Goal: Answer question/provide support

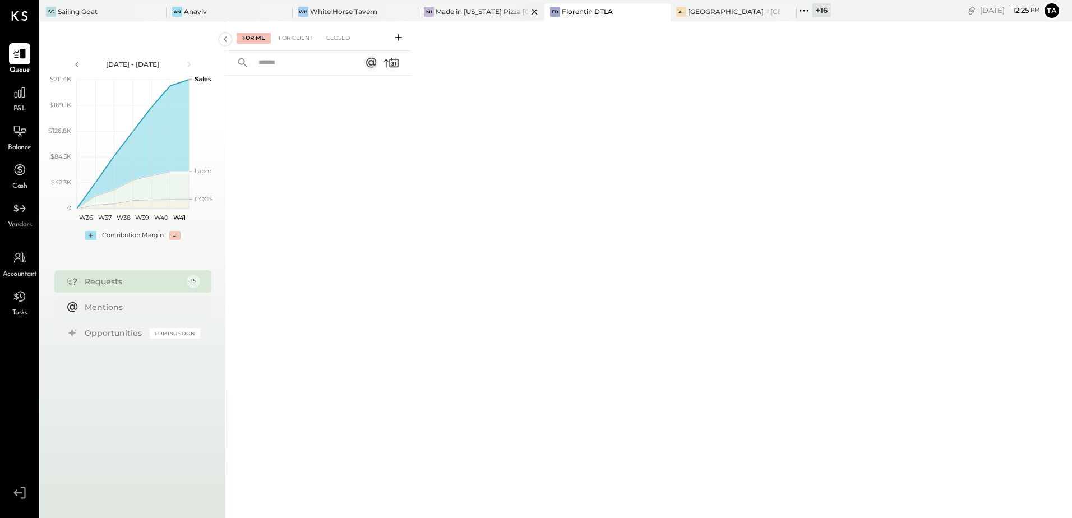
click at [442, 11] on div "Made in [US_STATE] Pizza [GEOGRAPHIC_DATA]" at bounding box center [482, 12] width 92 height 10
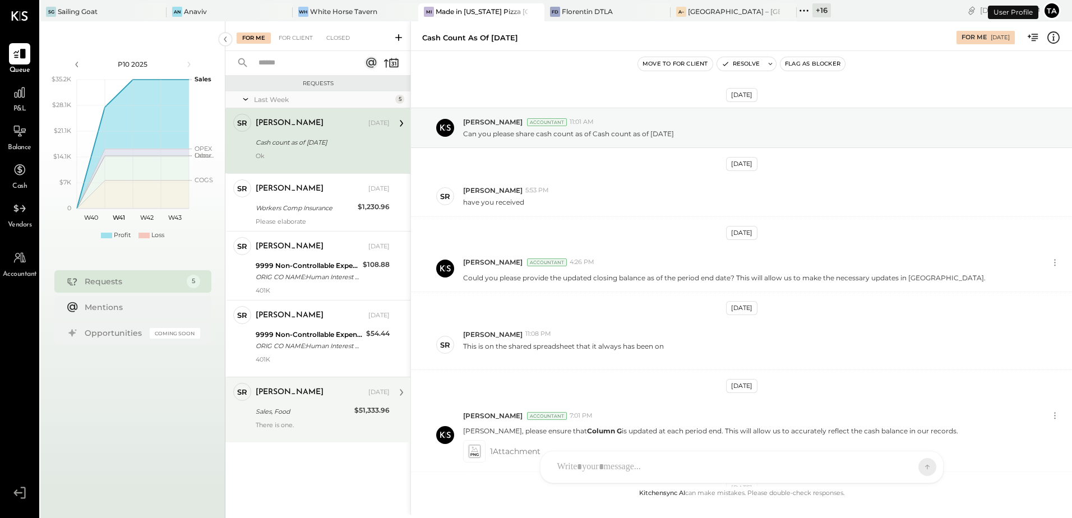
scroll to position [147, 0]
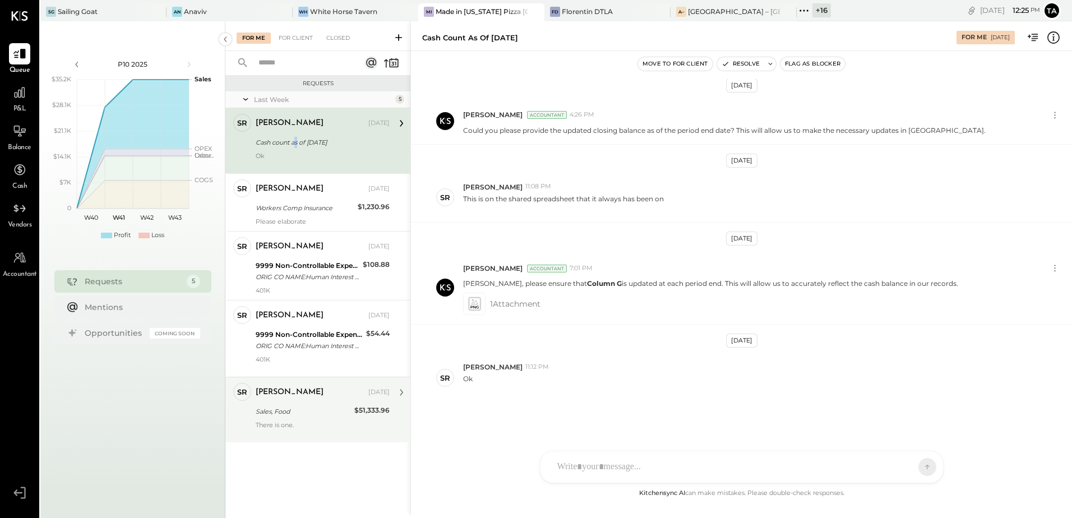
click at [298, 150] on div "[PERSON_NAME] [DATE] Cash count as of [DATE] Ok" at bounding box center [323, 141] width 134 height 54
click at [475, 307] on icon at bounding box center [474, 304] width 12 height 13
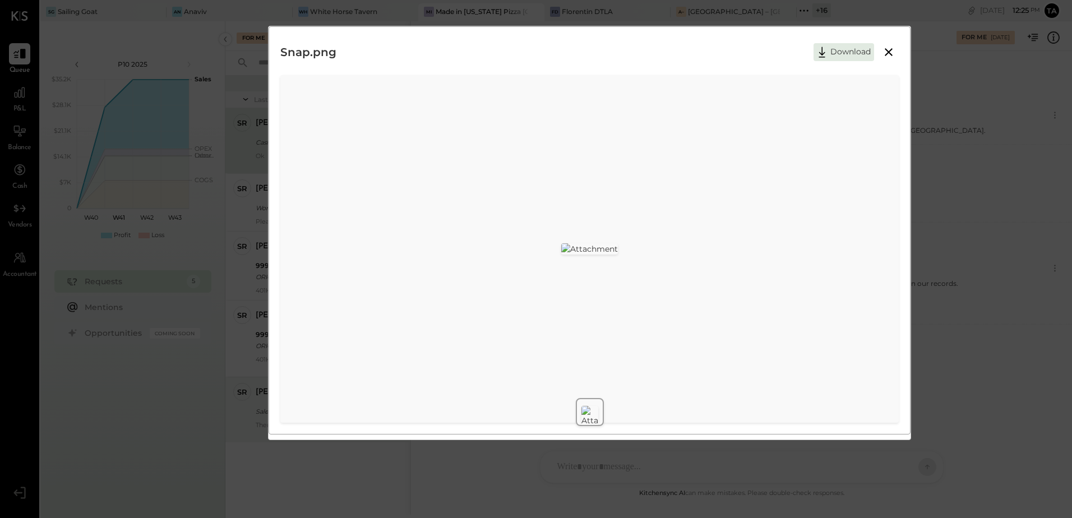
click at [887, 53] on icon at bounding box center [889, 52] width 8 height 8
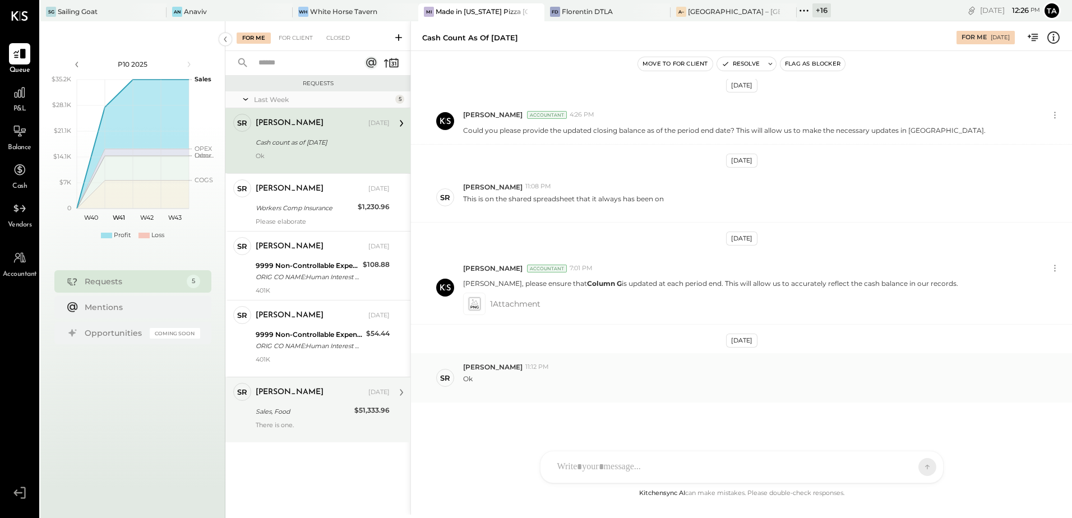
click at [614, 370] on div "[PERSON_NAME] 11:12 PM" at bounding box center [763, 367] width 600 height 10
click at [604, 369] on div "[PERSON_NAME] 11:12 PM" at bounding box center [763, 367] width 600 height 10
click at [612, 442] on div at bounding box center [742, 419] width 380 height 45
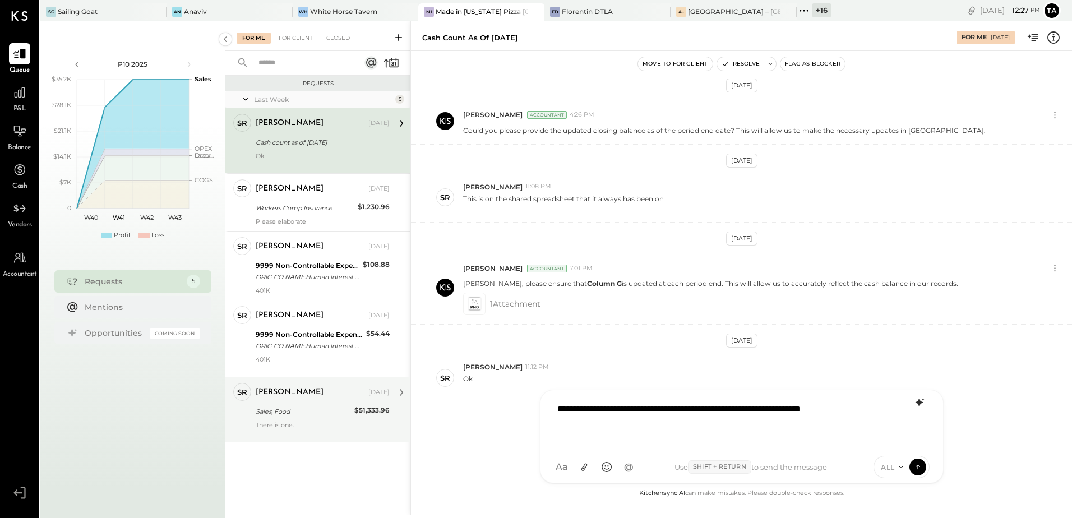
click at [922, 401] on icon at bounding box center [919, 402] width 13 height 13
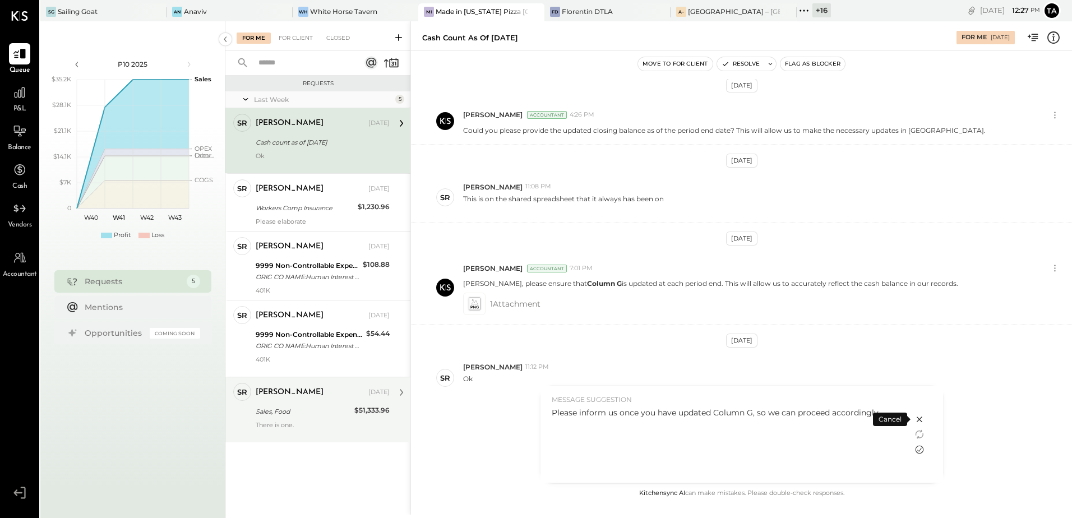
click at [921, 447] on icon at bounding box center [919, 449] width 13 height 13
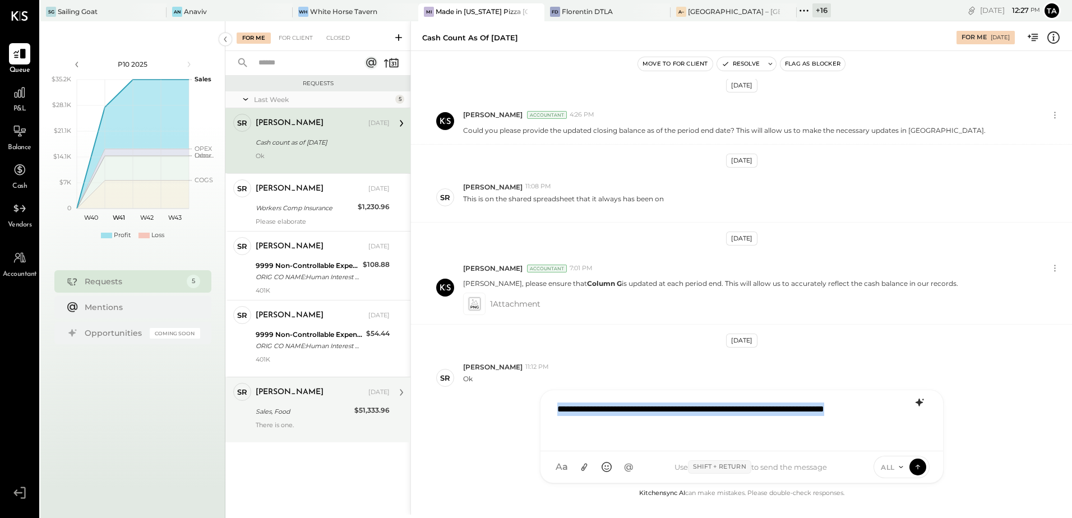
click at [657, 425] on div "**********" at bounding box center [742, 419] width 380 height 45
click at [919, 467] on icon at bounding box center [918, 466] width 10 height 11
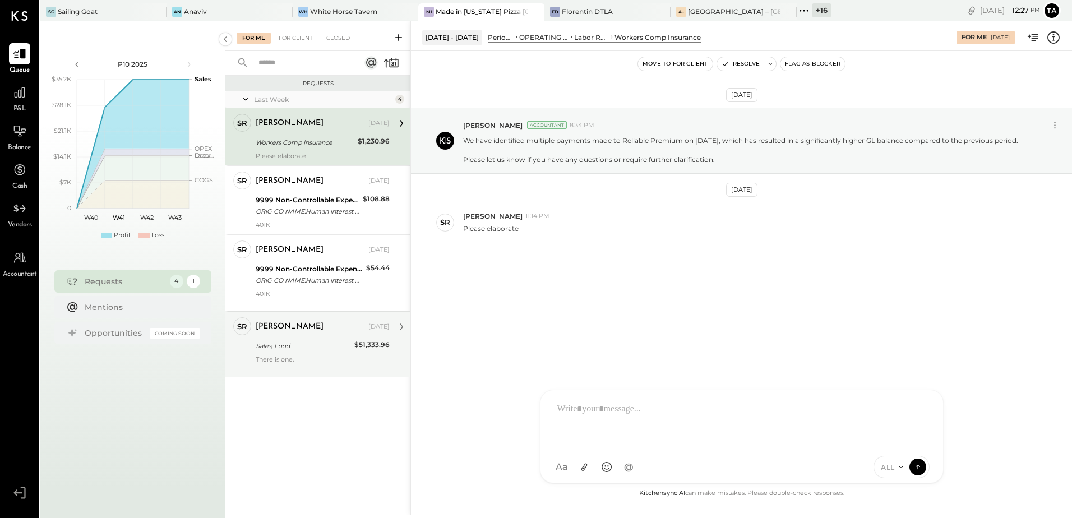
click at [311, 146] on div "Workers Comp Insurance" at bounding box center [305, 142] width 99 height 11
click at [617, 313] on div "[DATE] [PERSON_NAME] Accountant 8:34 PM We have identified multiple payments ma…" at bounding box center [741, 202] width 661 height 247
drag, startPoint x: 544, startPoint y: 169, endPoint x: 606, endPoint y: 181, distance: 62.9
click at [606, 174] on div "[PERSON_NAME] Accountant 8:34 PM We have identified multiple payments made to R…" at bounding box center [741, 141] width 661 height 66
drag, startPoint x: 606, startPoint y: 181, endPoint x: 658, endPoint y: 266, distance: 99.4
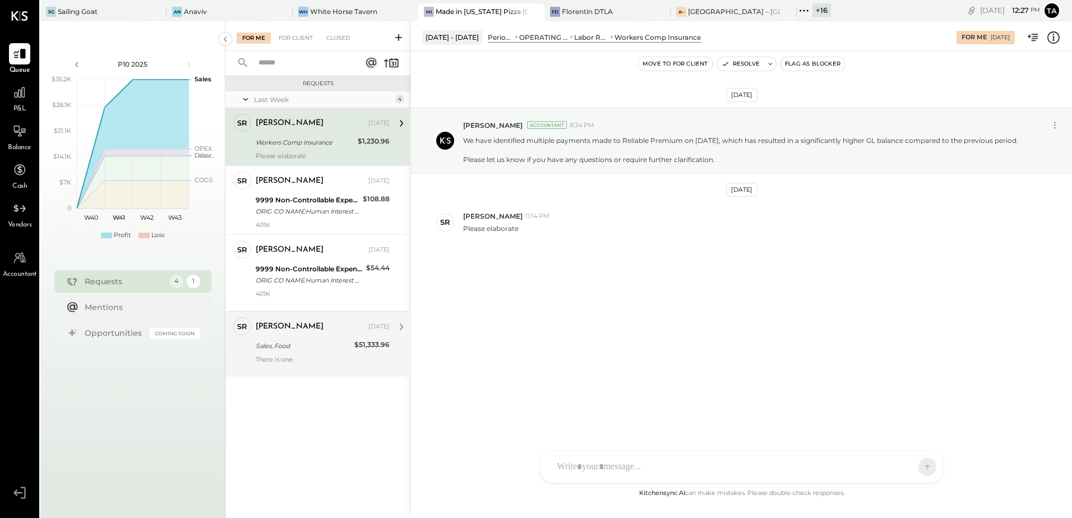
click at [647, 267] on div "[DATE] [PERSON_NAME] Accountant 8:34 PM We have identified multiple payments ma…" at bounding box center [741, 202] width 661 height 247
drag, startPoint x: 663, startPoint y: 173, endPoint x: 680, endPoint y: 178, distance: 17.6
click at [680, 174] on div "[PERSON_NAME] Accountant 8:34 PM We have identified multiple payments made to R…" at bounding box center [741, 141] width 661 height 66
drag, startPoint x: 680, startPoint y: 178, endPoint x: 658, endPoint y: 290, distance: 114.3
click at [662, 284] on div "[DATE] [PERSON_NAME] Accountant 8:34 PM We have identified multiple payments ma…" at bounding box center [741, 202] width 661 height 247
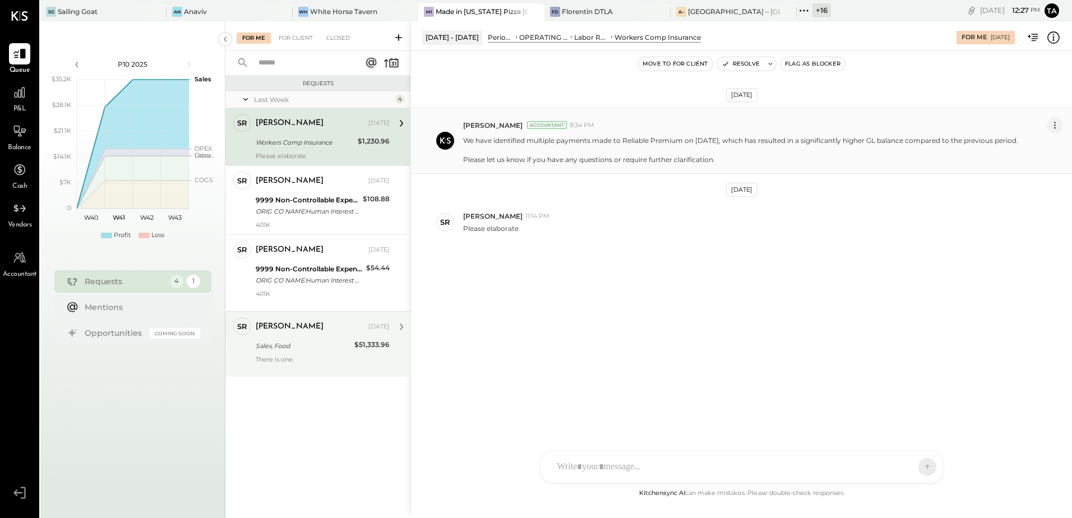
click at [1056, 123] on icon at bounding box center [1055, 125] width 12 height 12
click at [687, 317] on div "[DATE] [PERSON_NAME] Accountant 8:34 PM Edit Message We have identified multipl…" at bounding box center [741, 202] width 661 height 247
click at [1055, 38] on icon at bounding box center [1053, 37] width 15 height 15
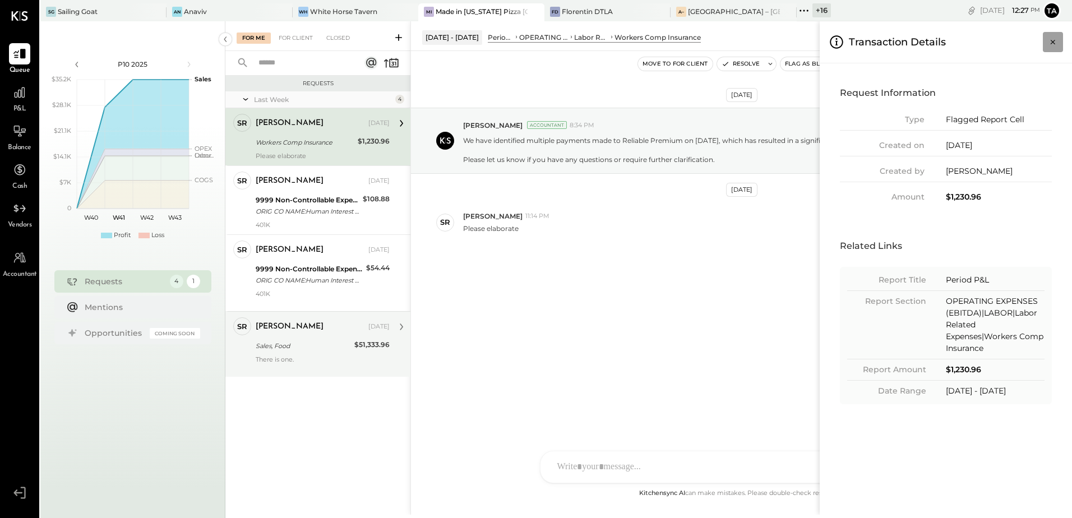
click at [1058, 43] on icon "Close panel" at bounding box center [1052, 41] width 11 height 11
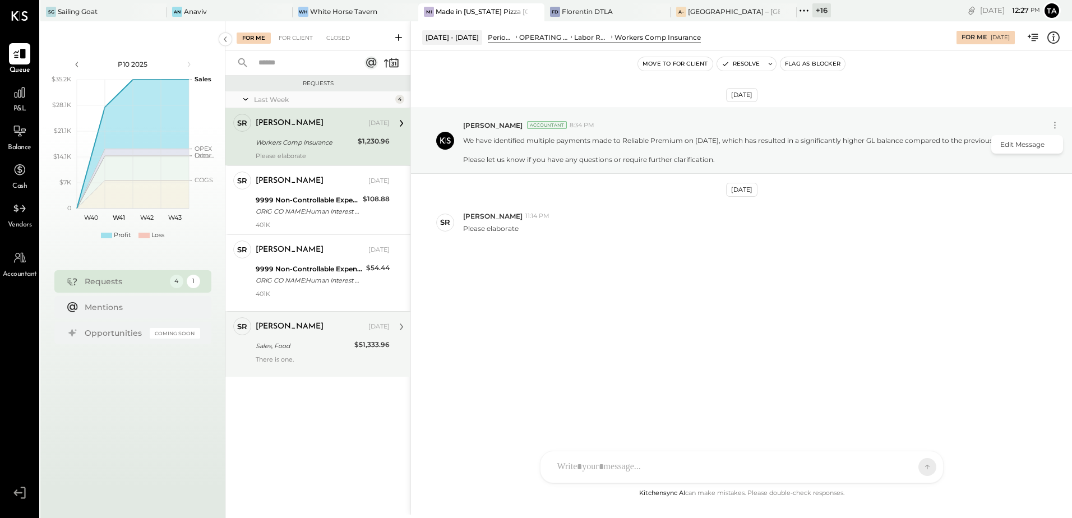
click at [549, 345] on div "[DATE] [PERSON_NAME] Accountant 8:34 PM Edit Message We have identified multipl…" at bounding box center [741, 269] width 661 height 436
click at [649, 293] on div "[DATE] [PERSON_NAME] Accountant 8:34 PM Edit Message We have identified multipl…" at bounding box center [741, 202] width 661 height 247
click at [850, 132] on div "[PERSON_NAME] Accountant 8:34 PM Edit Message" at bounding box center [763, 125] width 600 height 16
click at [750, 66] on button "Resolve" at bounding box center [740, 63] width 47 height 13
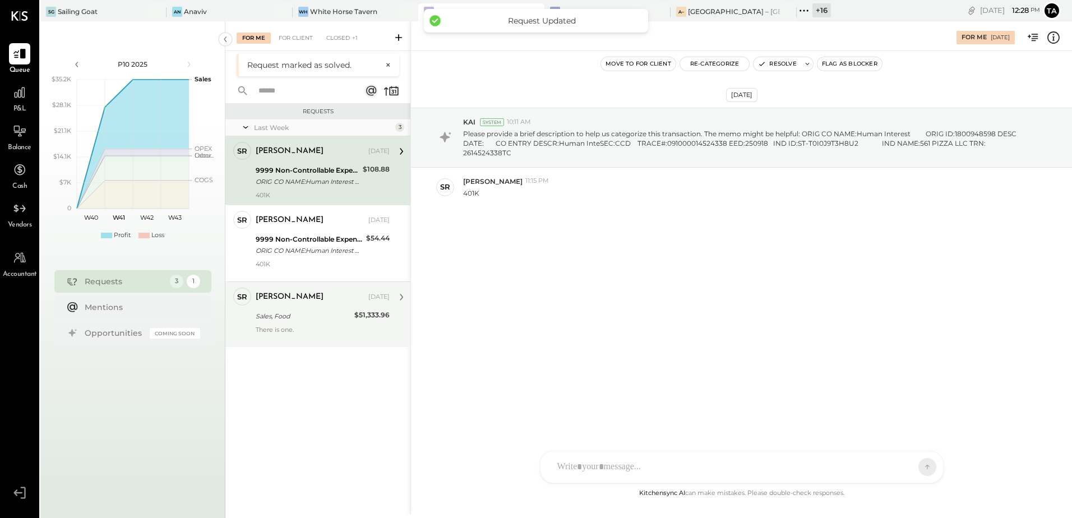
click at [337, 166] on div "9999 Non-Controllable Expenses:Prior Period Adjustment:To Be Classified P&L" at bounding box center [308, 170] width 104 height 11
click at [705, 271] on div "[DATE] KAI System 10:11 AM Please provide a brief description to help us catego…" at bounding box center [741, 185] width 661 height 212
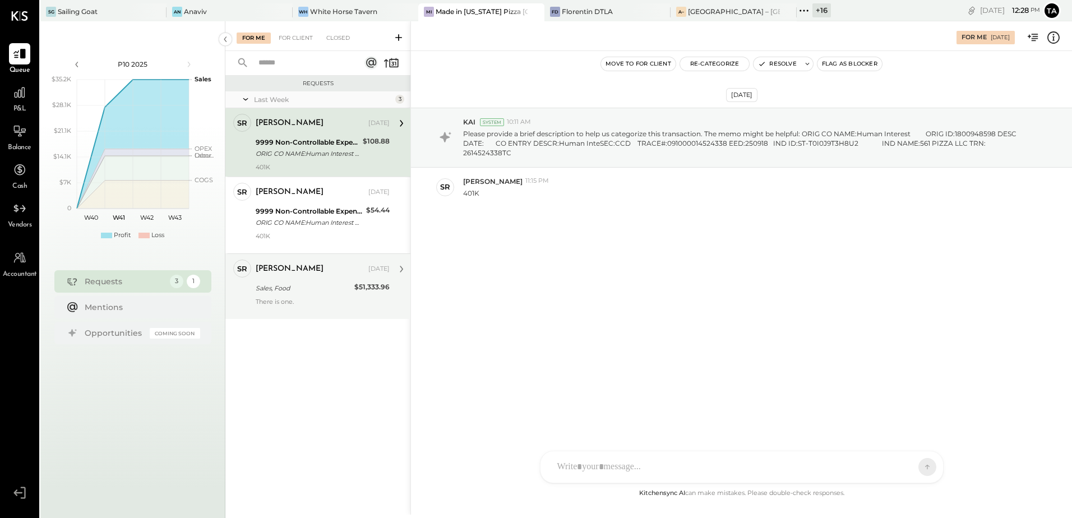
click at [563, 317] on div "[DATE] KAI System 10:11 AM Please provide a brief description to help us catego…" at bounding box center [741, 269] width 661 height 436
click at [552, 283] on div "[DATE] KAI System 10:11 AM Please provide a brief description to help us catego…" at bounding box center [741, 269] width 661 height 436
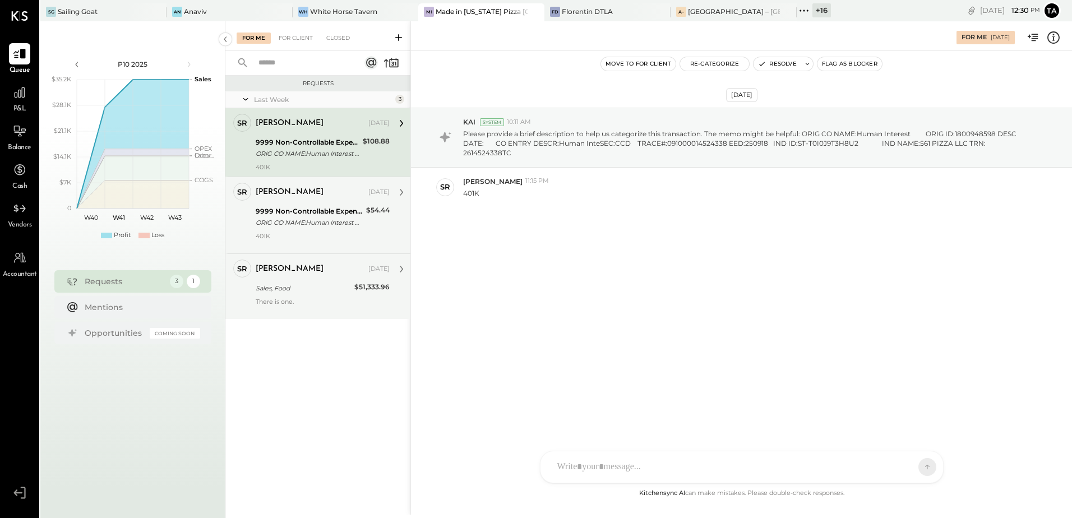
click at [350, 232] on div "401K" at bounding box center [323, 240] width 134 height 16
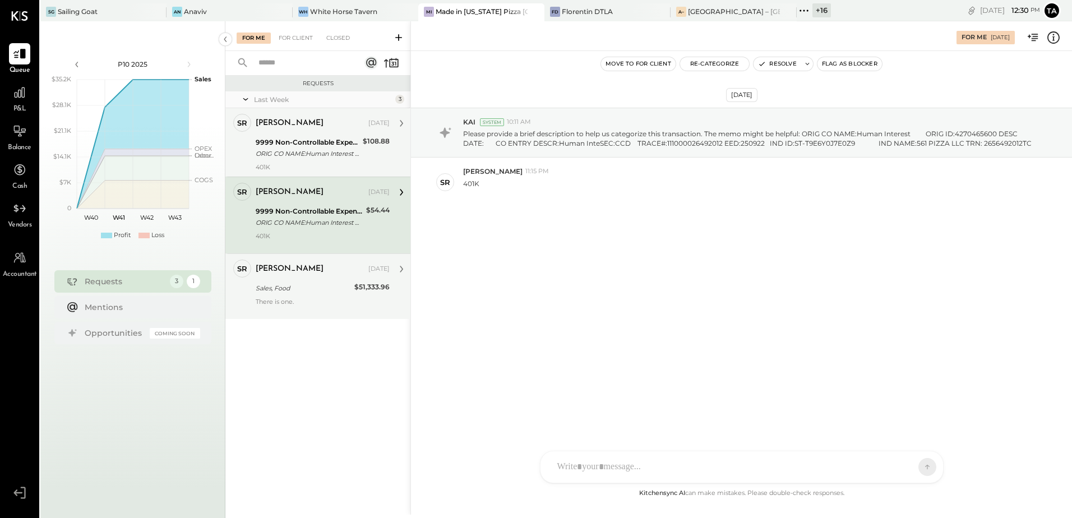
click at [315, 144] on div "9999 Non-Controllable Expenses:Prior Period Adjustment:To Be Classified P&L" at bounding box center [308, 142] width 104 height 11
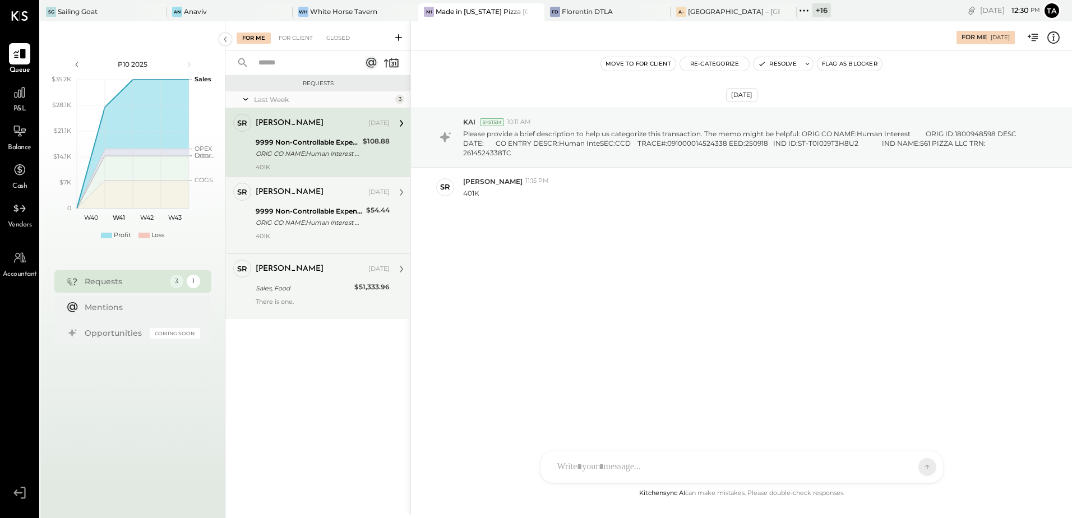
click at [662, 313] on div "[DATE] KAI System 10:11 AM Please provide a brief description to help us catego…" at bounding box center [741, 269] width 661 height 436
click at [279, 306] on div at bounding box center [323, 310] width 134 height 8
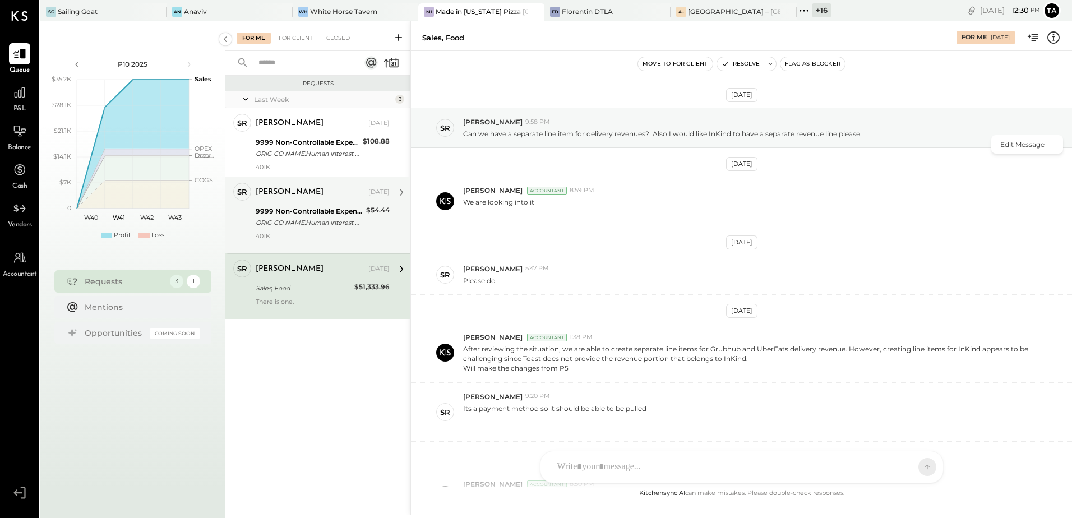
scroll to position [381, 0]
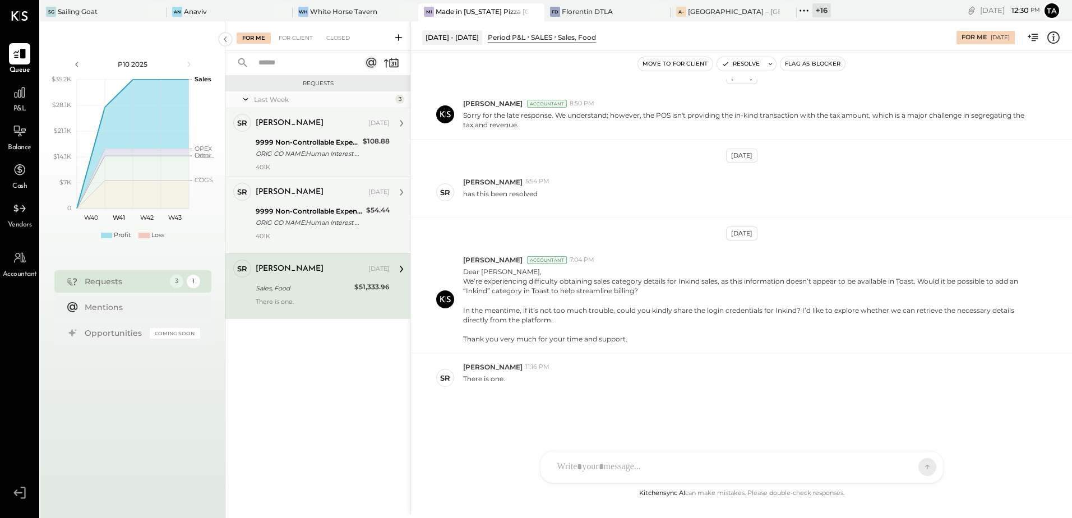
click at [308, 143] on div "9999 Non-Controllable Expenses:Prior Period Adjustment:To Be Classified P&L" at bounding box center [308, 142] width 104 height 11
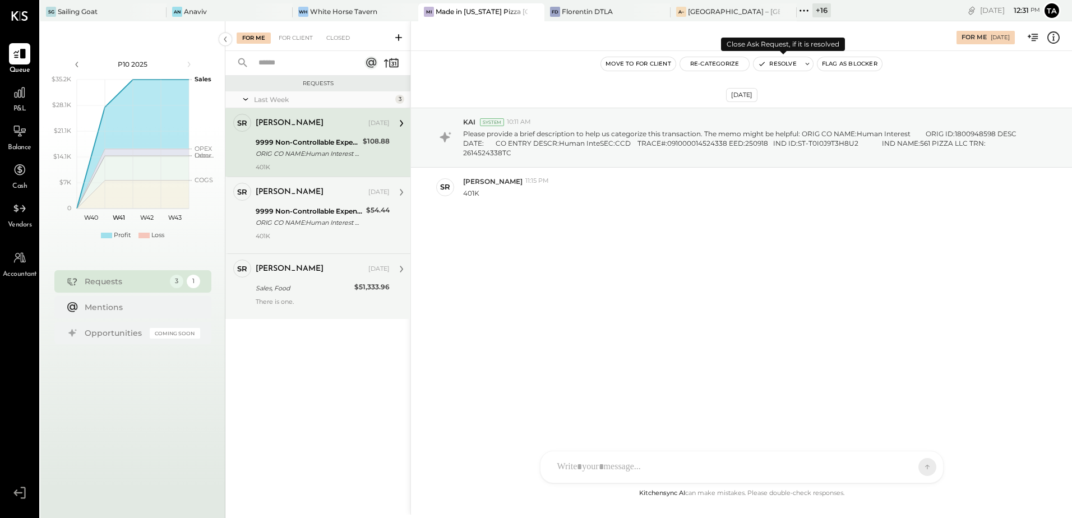
click at [768, 66] on button "Resolve" at bounding box center [776, 63] width 47 height 13
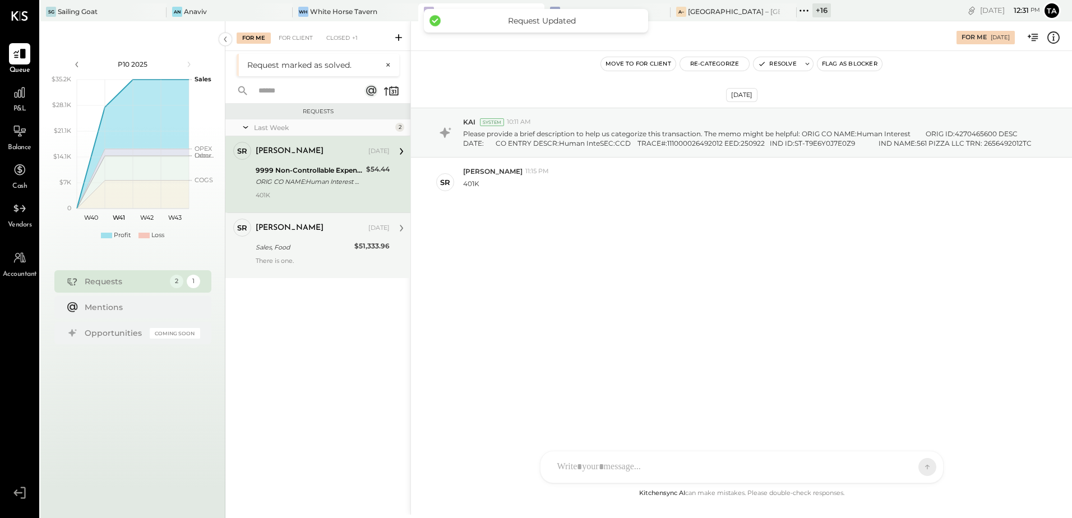
click at [342, 176] on div "ORIG CO NAME:Human Interest ORIG ID:4270465600 DESC DATE: CO ENTRY DESCR:Human …" at bounding box center [309, 181] width 107 height 11
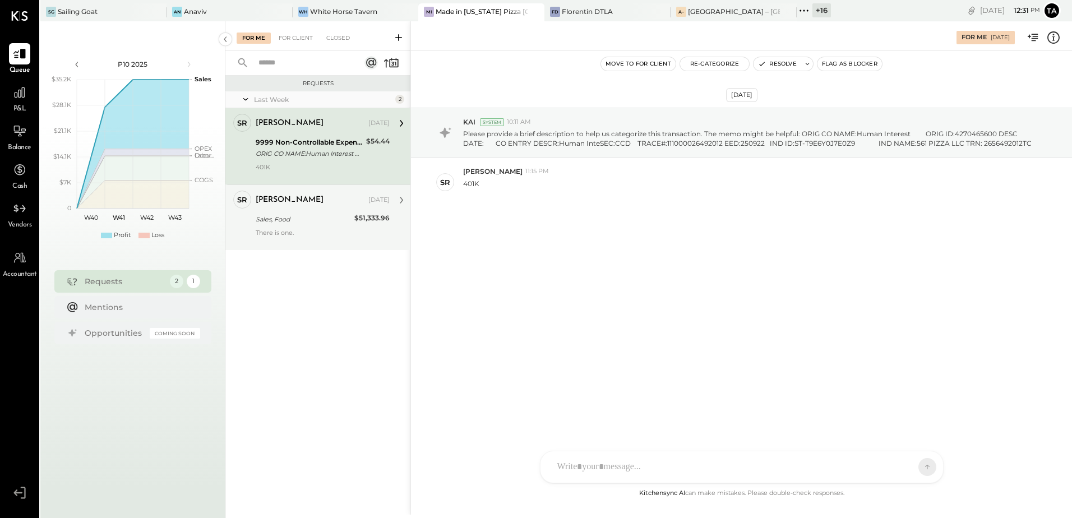
click at [551, 312] on div "[DATE] KAI System 10:11 AM Please provide a brief description to help us catego…" at bounding box center [741, 269] width 661 height 436
click at [580, 236] on div "[DATE] KAI System 10:11 AM Please provide a brief description to help us catego…" at bounding box center [741, 185] width 661 height 212
click at [303, 141] on div "9999 Non-Controllable Expenses:Prior Period Adjustment:To Be Classified P&L" at bounding box center [309, 142] width 107 height 11
click at [766, 67] on button "Resolve" at bounding box center [776, 63] width 47 height 13
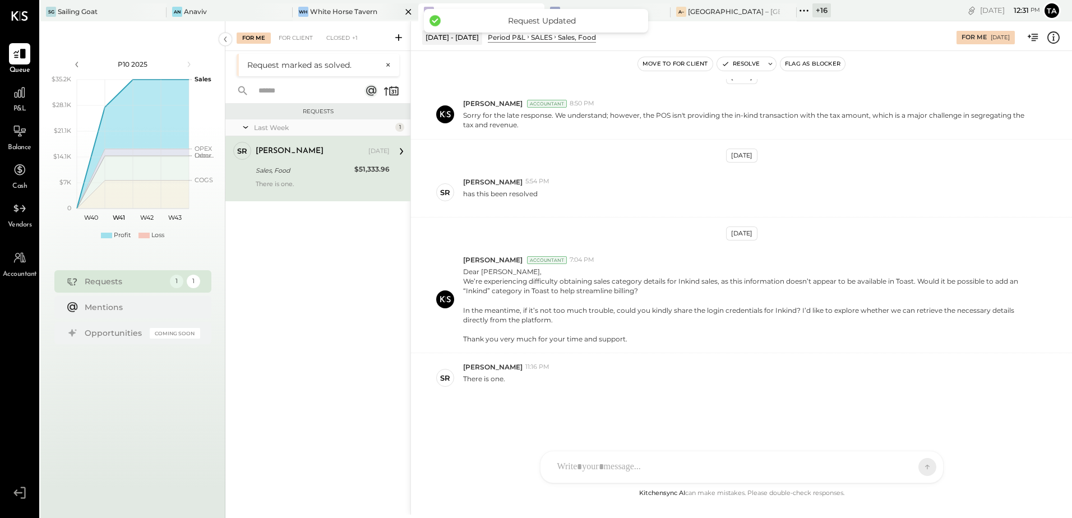
click at [343, 13] on div "White Horse Tavern" at bounding box center [343, 12] width 67 height 10
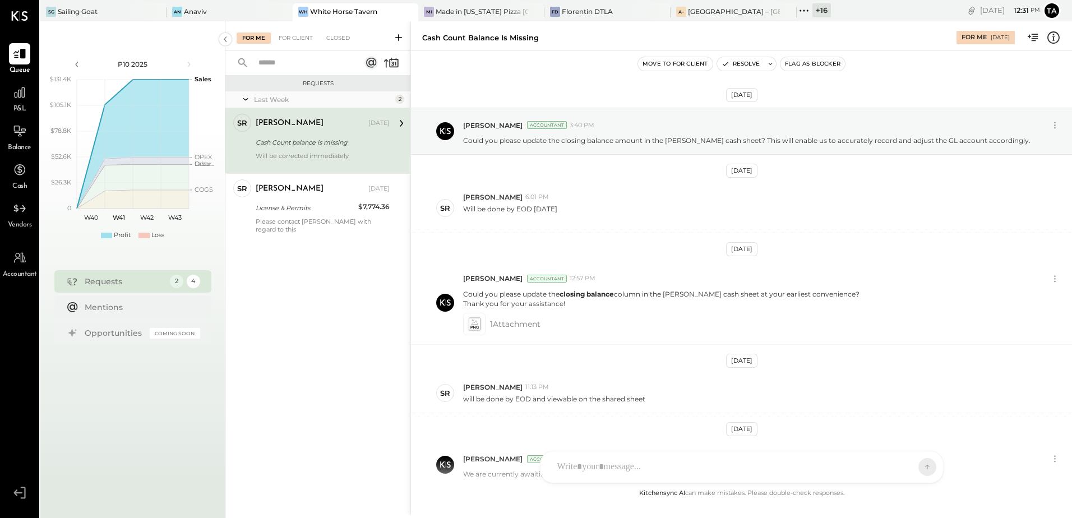
scroll to position [317, 0]
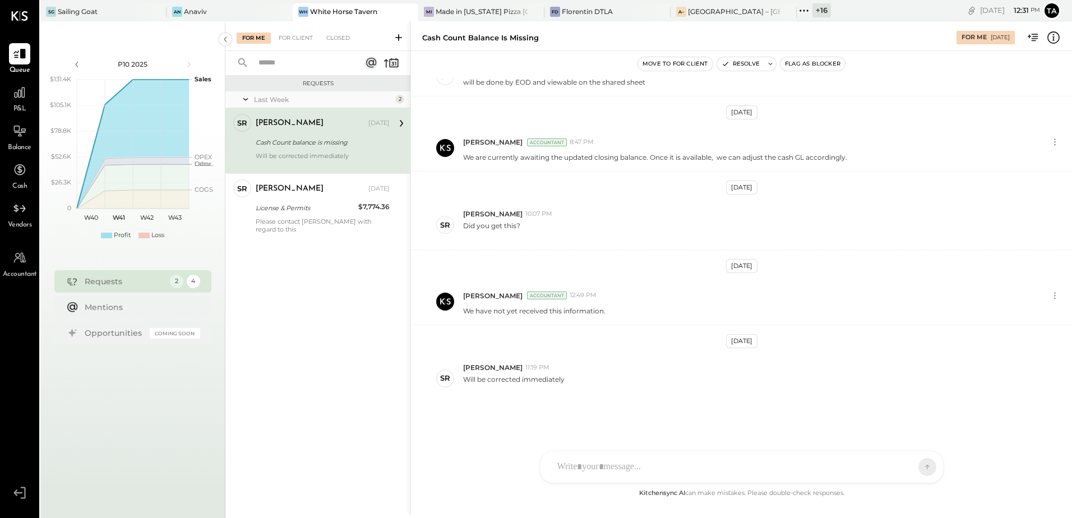
click at [307, 150] on div "[PERSON_NAME] [DATE] Cash Count balance is missing Will be corrected immediately" at bounding box center [323, 141] width 134 height 54
click at [368, 12] on div "White Horse Tavern" at bounding box center [343, 12] width 67 height 10
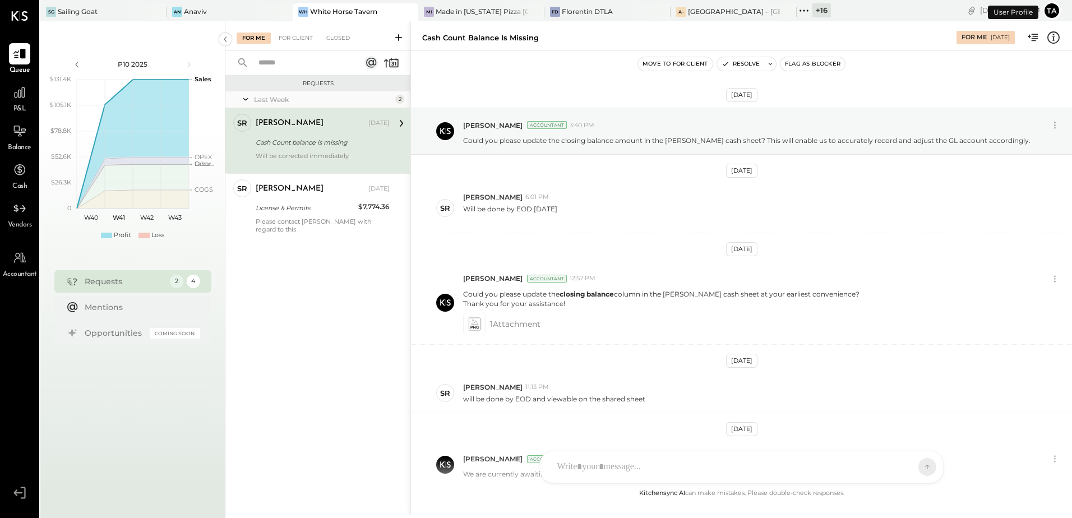
scroll to position [317, 0]
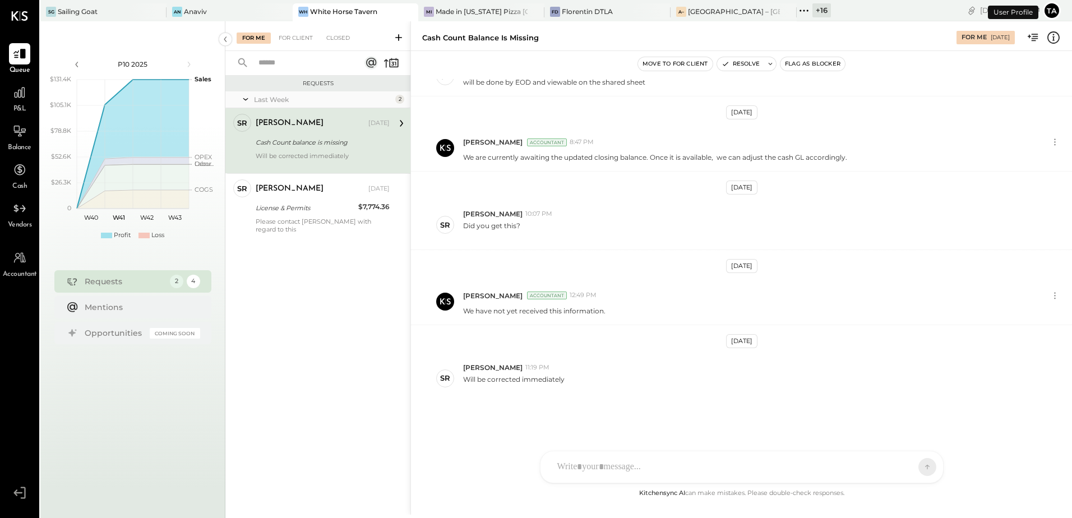
click at [316, 149] on div "[PERSON_NAME] [DATE] Cash Count balance is missing Will be corrected immediately" at bounding box center [323, 141] width 134 height 54
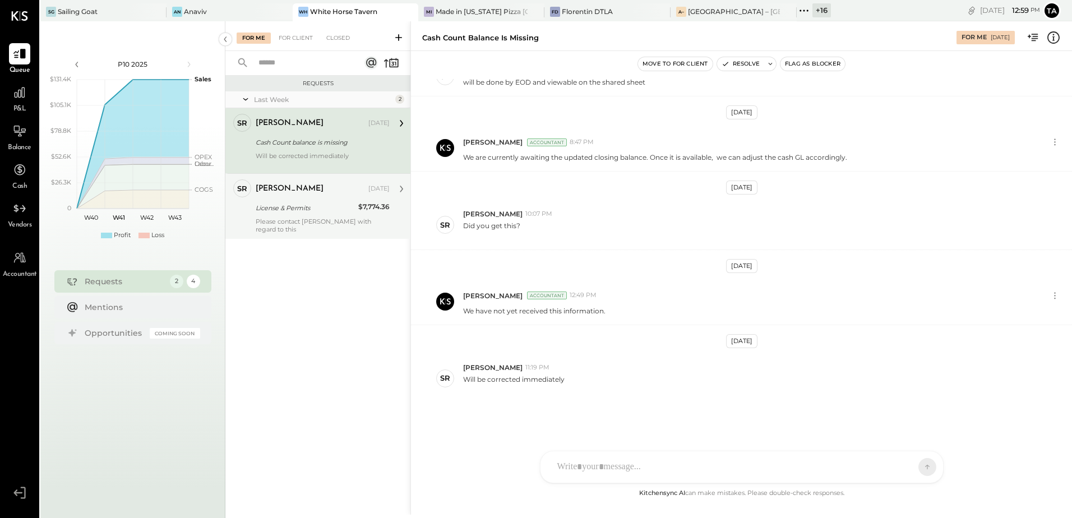
click at [275, 212] on div "License & Permits" at bounding box center [305, 207] width 99 height 11
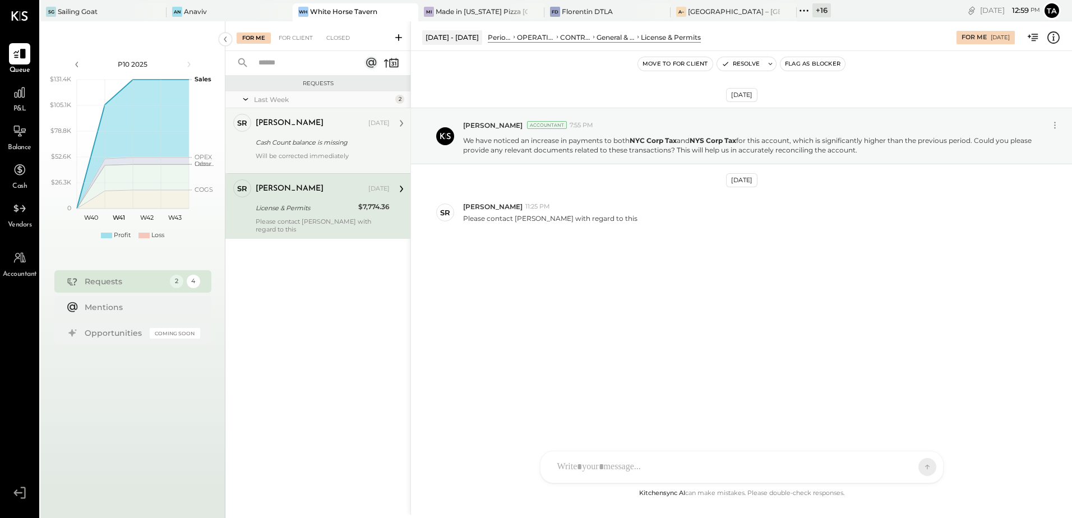
click at [303, 156] on div "Will be corrected immediately" at bounding box center [323, 160] width 134 height 16
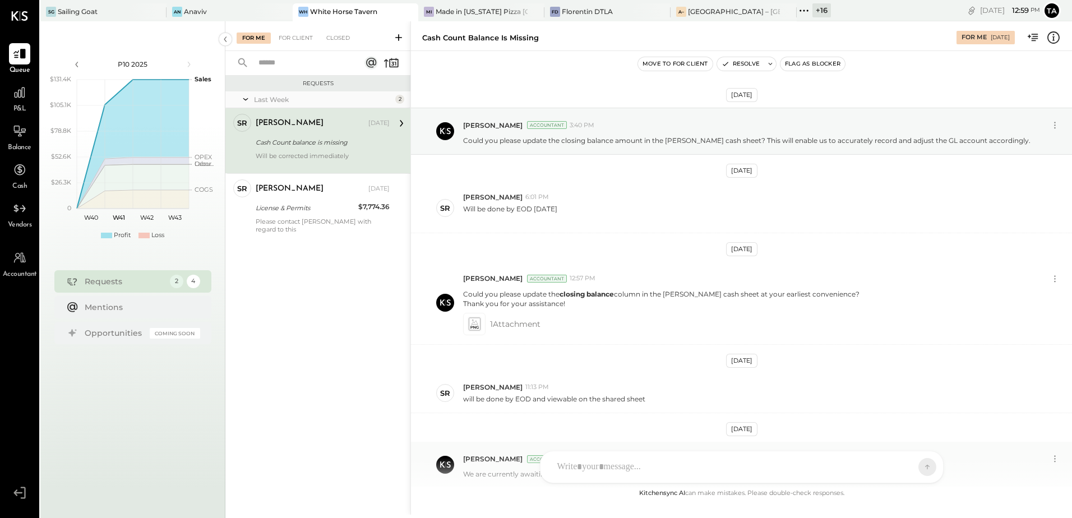
scroll to position [317, 0]
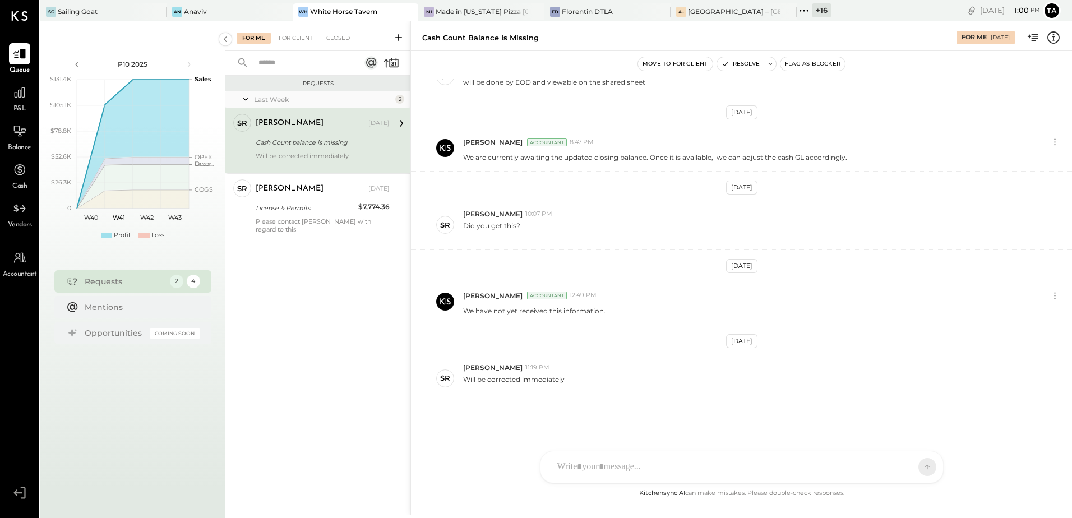
click at [618, 472] on div "SR [PERSON_NAME] RS [PERSON_NAME] [PERSON_NAME] [PERSON_NAME] [PERSON_NAME] UM …" at bounding box center [742, 467] width 404 height 33
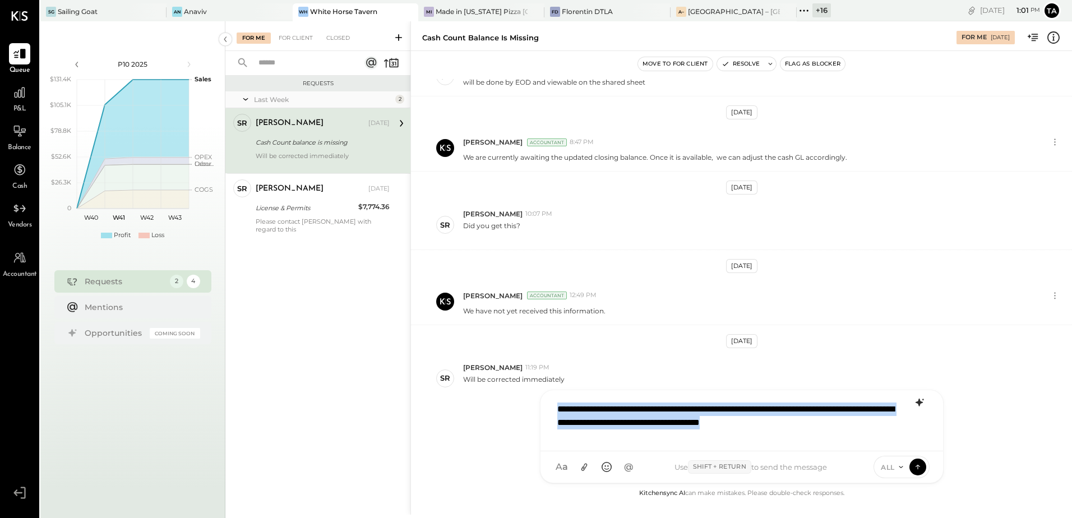
copy div "**********"
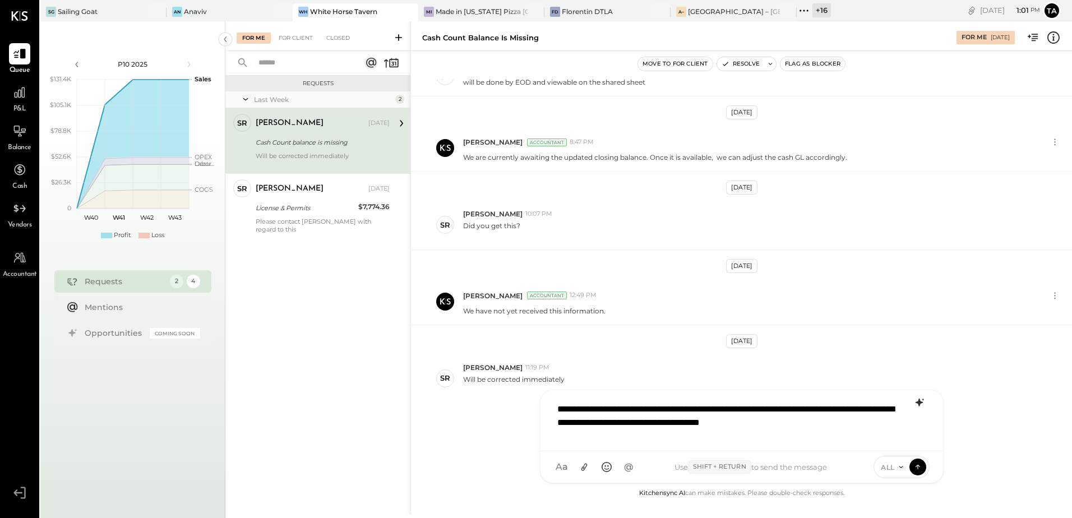
click at [918, 405] on icon at bounding box center [918, 403] width 7 height 8
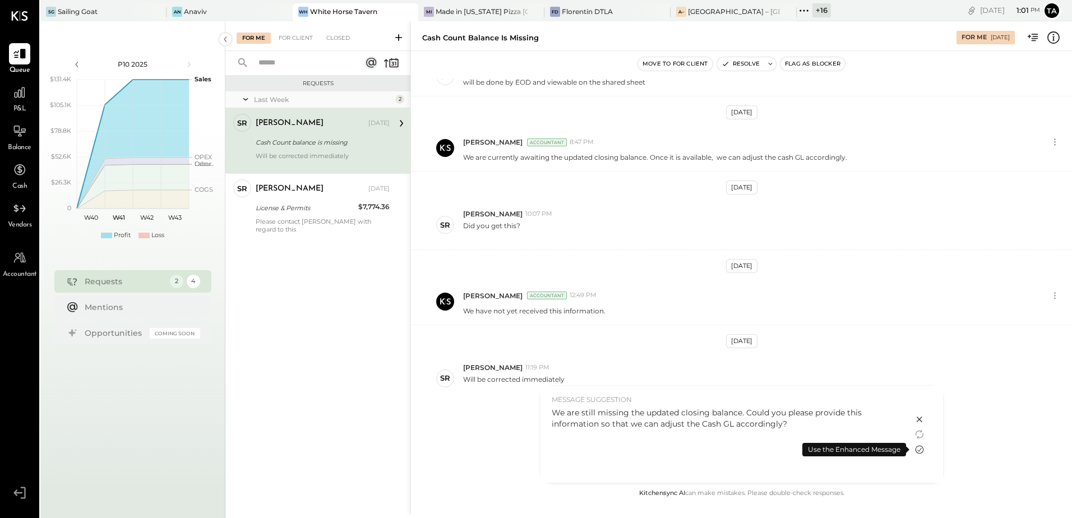
click at [919, 452] on icon at bounding box center [919, 449] width 13 height 13
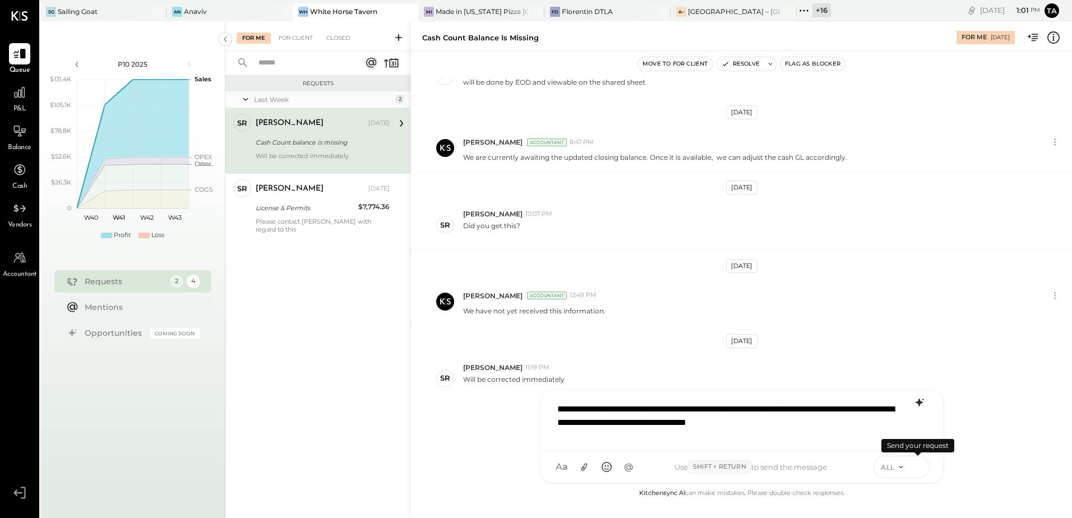
click at [920, 466] on icon at bounding box center [918, 466] width 10 height 11
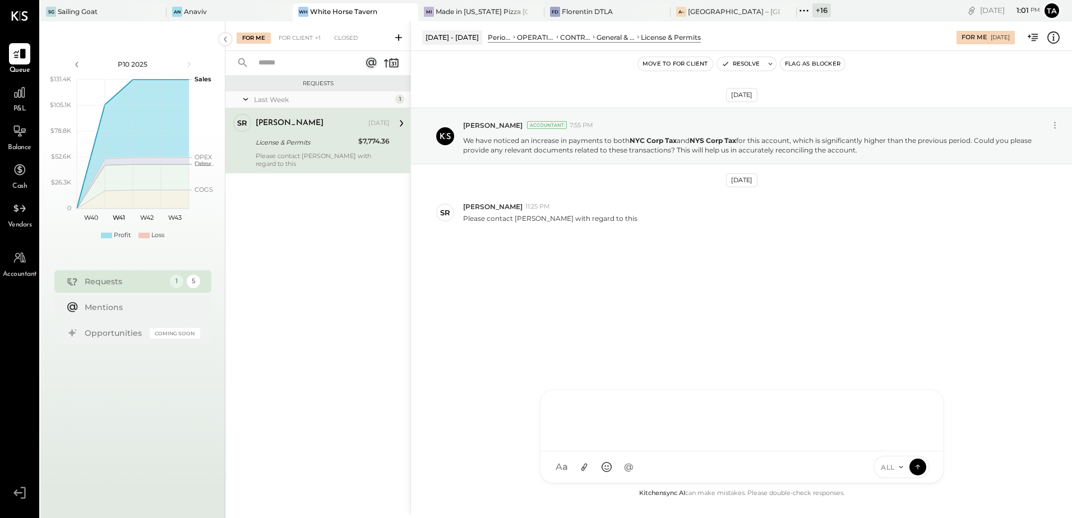
click at [290, 144] on div "License & Permits" at bounding box center [305, 142] width 99 height 11
drag, startPoint x: 516, startPoint y: 220, endPoint x: 553, endPoint y: 219, distance: 37.0
click at [553, 219] on p "Please contact [PERSON_NAME] with regard to this" at bounding box center [550, 219] width 174 height 10
drag, startPoint x: 553, startPoint y: 219, endPoint x: 595, endPoint y: 293, distance: 85.6
click at [595, 293] on div "[DATE] [PERSON_NAME] Accountant 7:55 PM We have noticed an increase in payments…" at bounding box center [741, 198] width 661 height 238
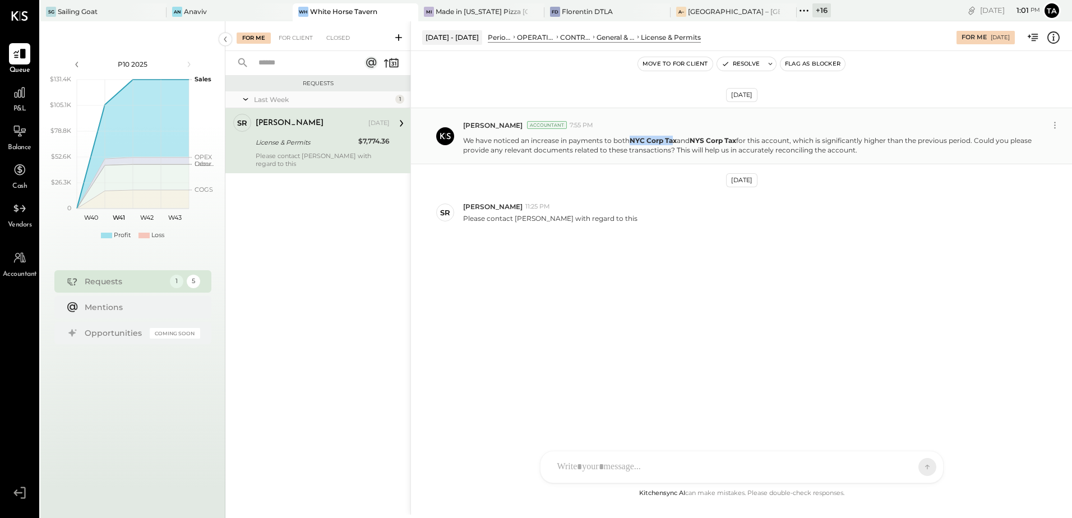
drag, startPoint x: 631, startPoint y: 143, endPoint x: 676, endPoint y: 140, distance: 44.4
click at [676, 140] on strong "NYC Corp Tax" at bounding box center [653, 140] width 47 height 8
copy strong "NYC Corp Ta"
click at [1051, 38] on icon at bounding box center [1053, 37] width 15 height 15
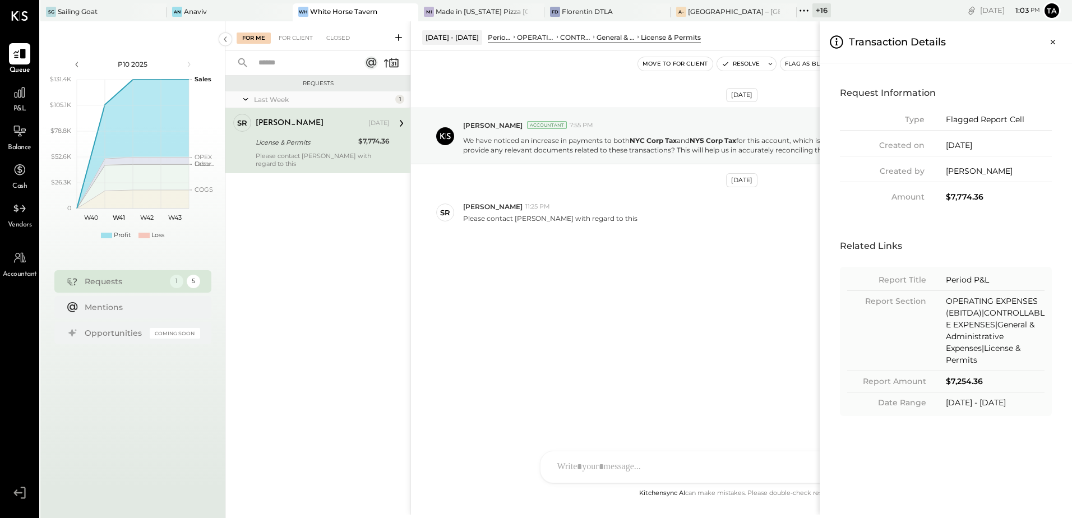
click at [1053, 39] on icon "Close panel" at bounding box center [1052, 41] width 11 height 11
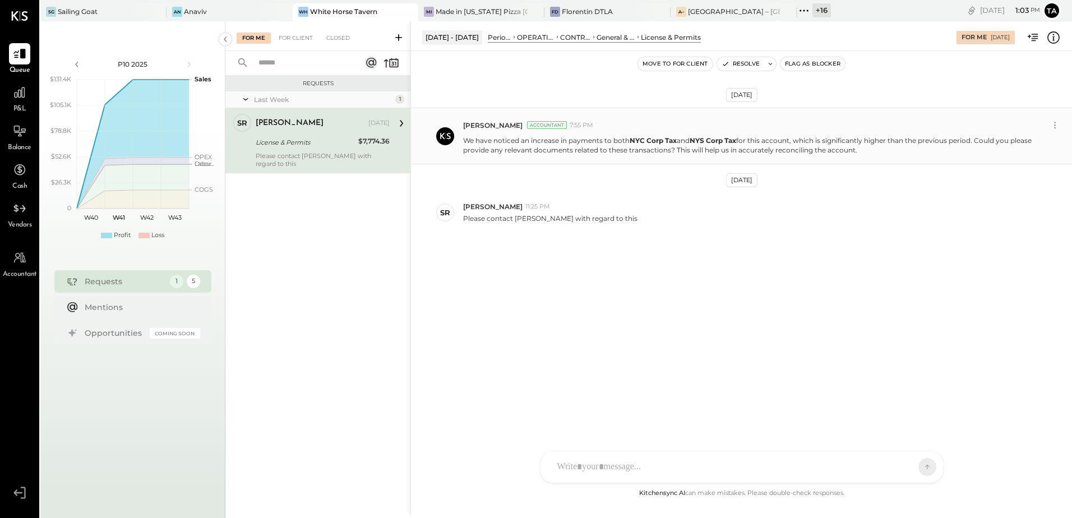
click at [553, 141] on p "We have noticed an increase in payments to both NYC Corp Tax and NYS Corp Tax f…" at bounding box center [748, 145] width 570 height 19
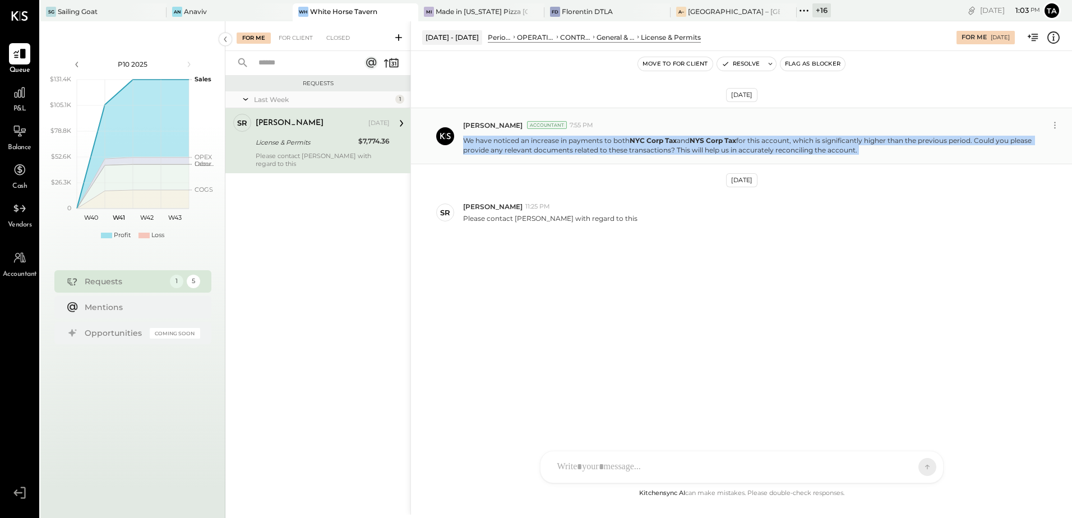
click at [553, 141] on p "We have noticed an increase in payments to both NYC Corp Tax and NYS Corp Tax f…" at bounding box center [748, 145] width 570 height 19
copy p "We have noticed an increase in payments to both NYC Corp Tax and NYS Corp Tax f…"
